Goal: Answer question/provide support: Answer question/provide support

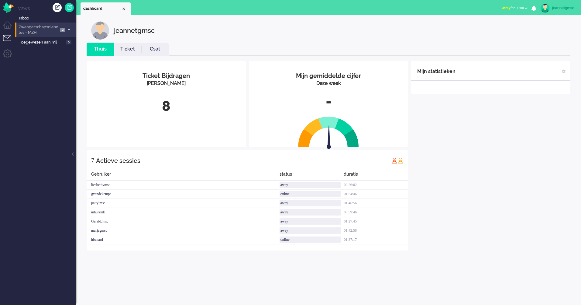
click at [56, 29] on span "Zwangerschapsdiabetes - MZH" at bounding box center [38, 29] width 41 height 11
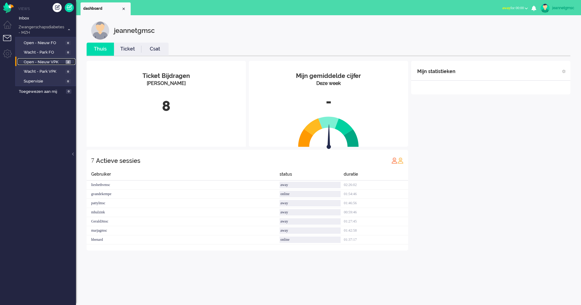
click at [58, 61] on span "Open - Nieuw VPK" at bounding box center [44, 62] width 40 height 6
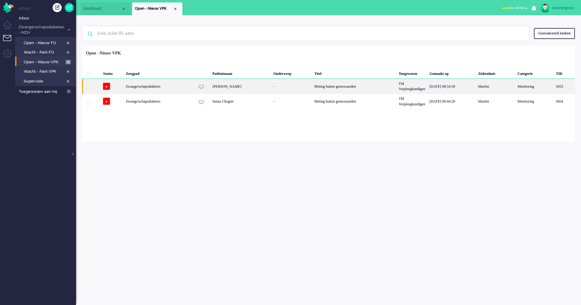
click at [251, 86] on div "[PERSON_NAME]" at bounding box center [240, 86] width 61 height 15
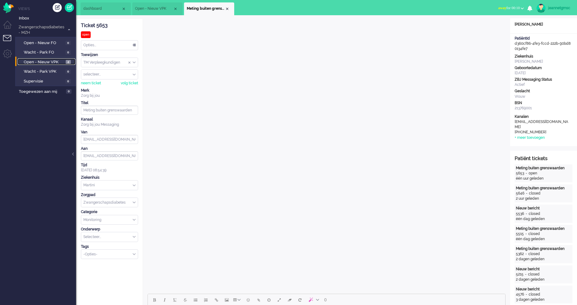
click at [59, 62] on span "Open - Nieuw VPK" at bounding box center [44, 62] width 40 height 6
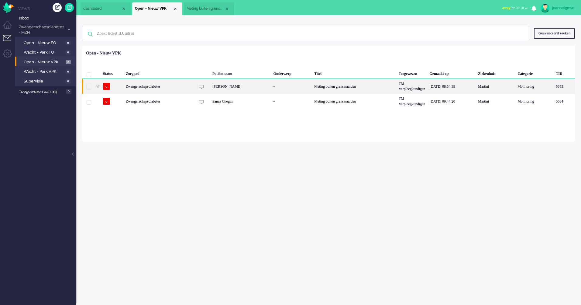
click at [312, 89] on div "Zwangerschapsdiabetes" at bounding box center [354, 86] width 85 height 15
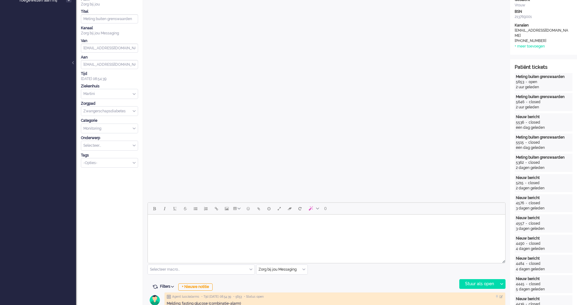
scroll to position [274, 0]
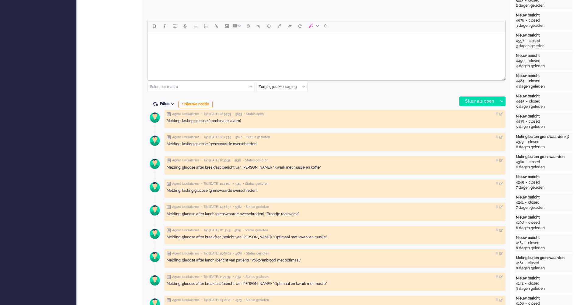
click at [248, 47] on html at bounding box center [326, 40] width 357 height 16
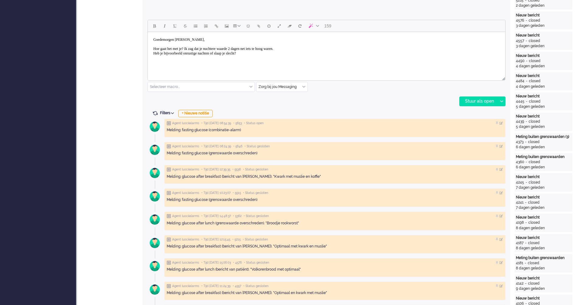
click at [302, 63] on body "Goedemorgen [PERSON_NAME], [PERSON_NAME] gaat het met je? Ik zag dat je nuchter…" at bounding box center [326, 48] width 352 height 29
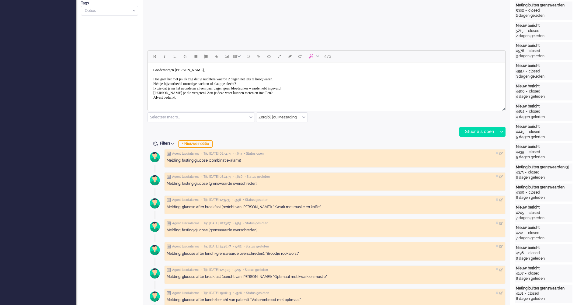
click at [208, 95] on body "Goedemorgen [PERSON_NAME], [PERSON_NAME] gaat het met je? Ik zag dat je nuchter…" at bounding box center [326, 100] width 352 height 70
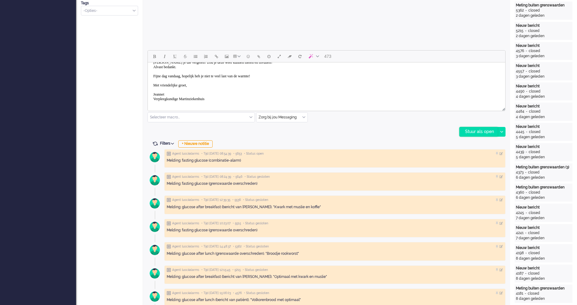
click at [472, 128] on div "Stuur als open" at bounding box center [478, 131] width 38 height 9
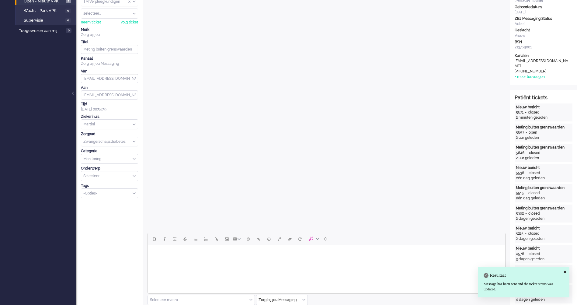
scroll to position [0, 0]
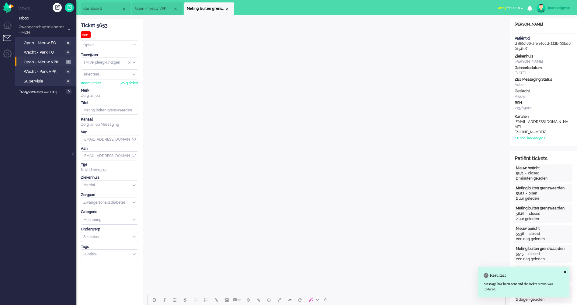
click at [132, 44] on div "Opties..." at bounding box center [109, 44] width 57 height 9
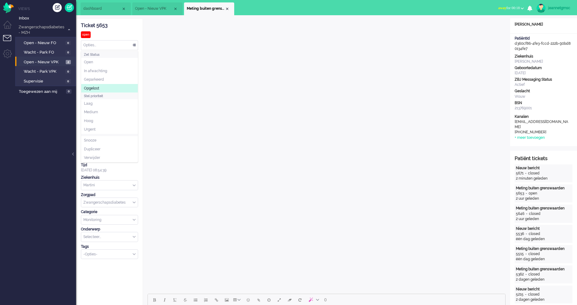
click at [103, 88] on li "Opgelost" at bounding box center [109, 88] width 57 height 9
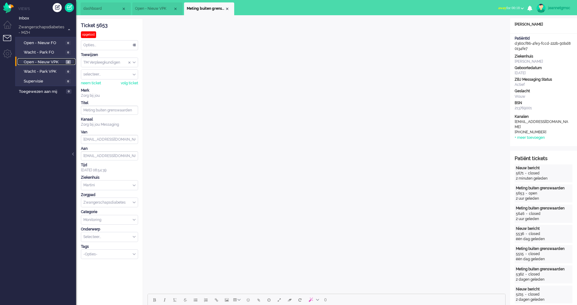
click at [46, 61] on span "Open - Nieuw VPK" at bounding box center [44, 62] width 40 height 6
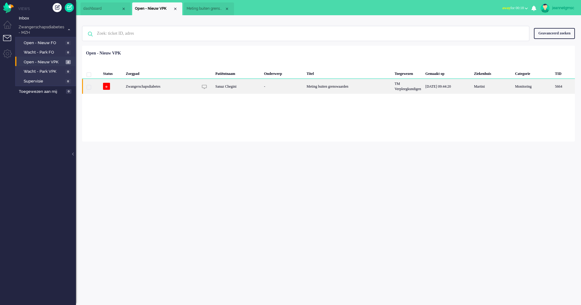
click at [280, 90] on div "-" at bounding box center [283, 86] width 43 height 15
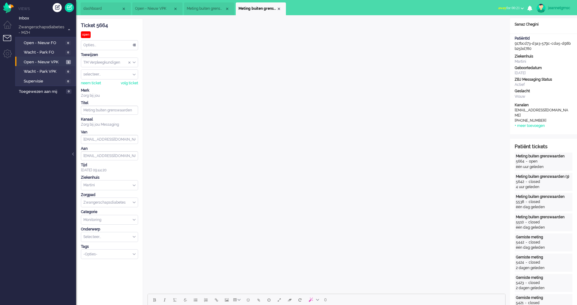
click at [107, 43] on div "Opties..." at bounding box center [109, 44] width 57 height 9
click at [111, 87] on li "Opgelost" at bounding box center [109, 88] width 57 height 9
click at [281, 9] on div "Close tab" at bounding box center [278, 8] width 5 height 5
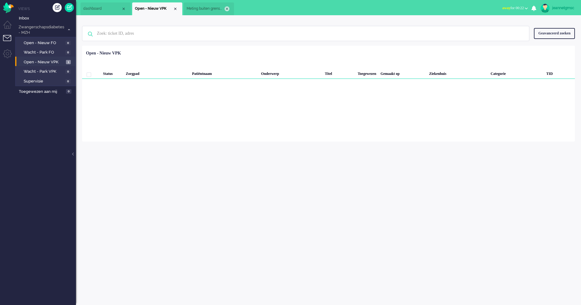
click at [228, 8] on div "Close tab" at bounding box center [227, 8] width 5 height 5
click at [25, 43] on span "Open - Nieuw FO" at bounding box center [44, 43] width 41 height 6
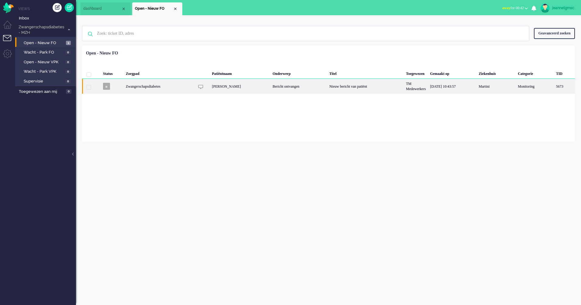
click at [327, 86] on div "Zwangerschapsdiabetes" at bounding box center [365, 86] width 77 height 15
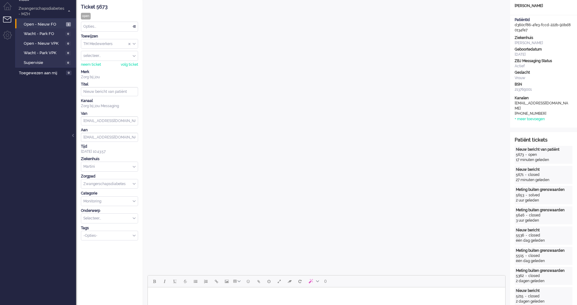
scroll to position [140, 0]
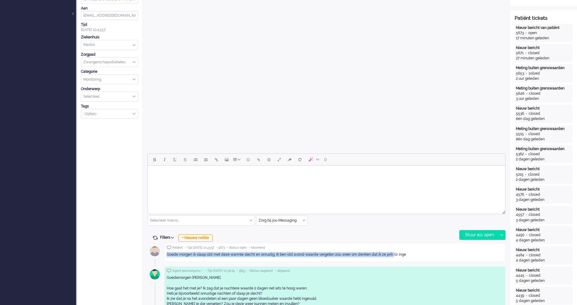
drag, startPoint x: 394, startPoint y: 254, endPoint x: 166, endPoint y: 253, distance: 228.0
click at [166, 253] on div "Patiënt • Tijd [DATE] 10:43:57 • 5673 • Status open • inkomend Goede morgen ik …" at bounding box center [334, 252] width 341 height 19
drag, startPoint x: 166, startPoint y: 253, endPoint x: 186, endPoint y: 254, distance: 20.4
copy div "Goede morgen ik slaap idd met deze warmte slecht en onrustig. Ik ben idd avond …"
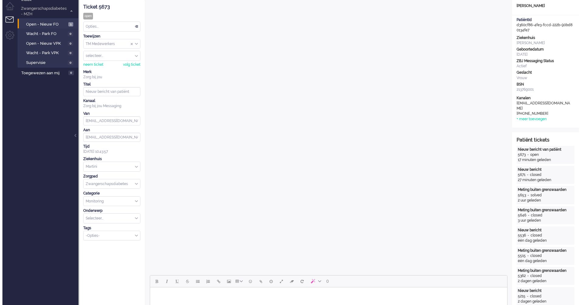
scroll to position [0, 0]
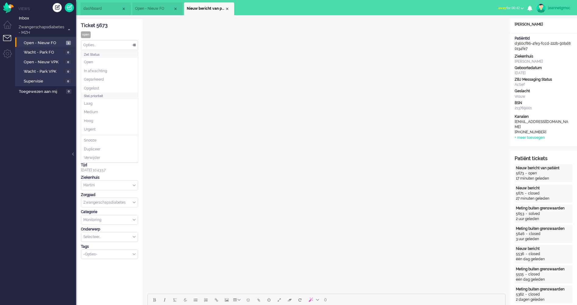
click at [106, 46] on div "Opties..." at bounding box center [109, 44] width 57 height 9
click at [109, 86] on li "Opgelost" at bounding box center [109, 88] width 57 height 9
click at [227, 11] on div "Close tab" at bounding box center [227, 8] width 5 height 5
